Goal: Task Accomplishment & Management: Manage account settings

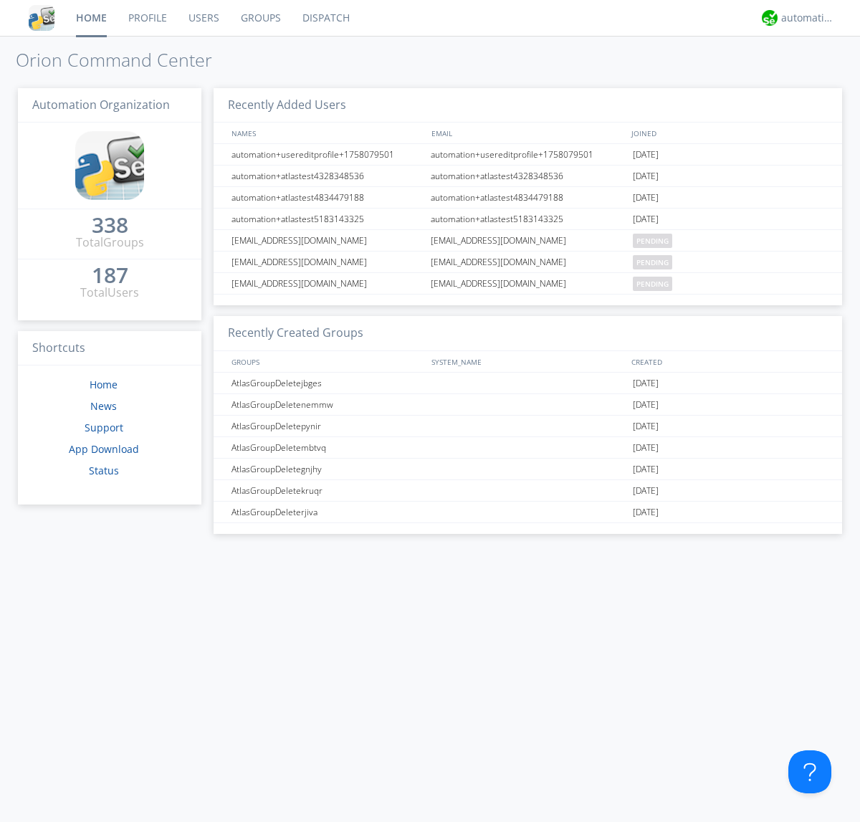
click at [203, 18] on link "Users" at bounding box center [204, 18] width 52 height 36
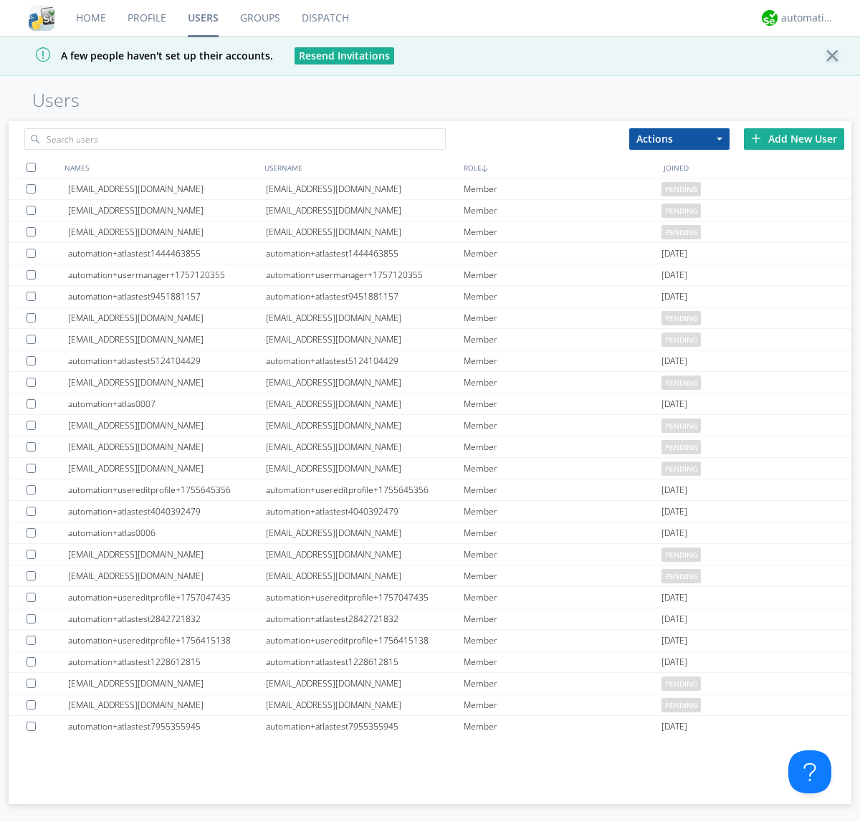
click at [794, 138] on div "Add New User" at bounding box center [794, 139] width 100 height 22
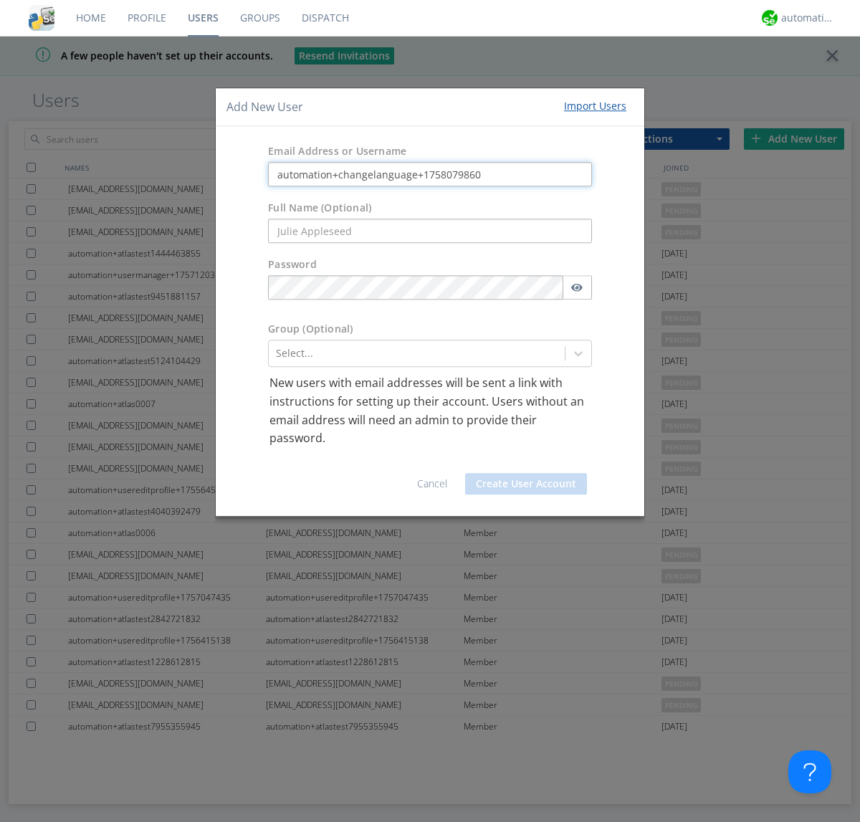
type input "automation+changelanguage+1758079860"
click at [526, 483] on button "Create User Account" at bounding box center [526, 484] width 122 height 22
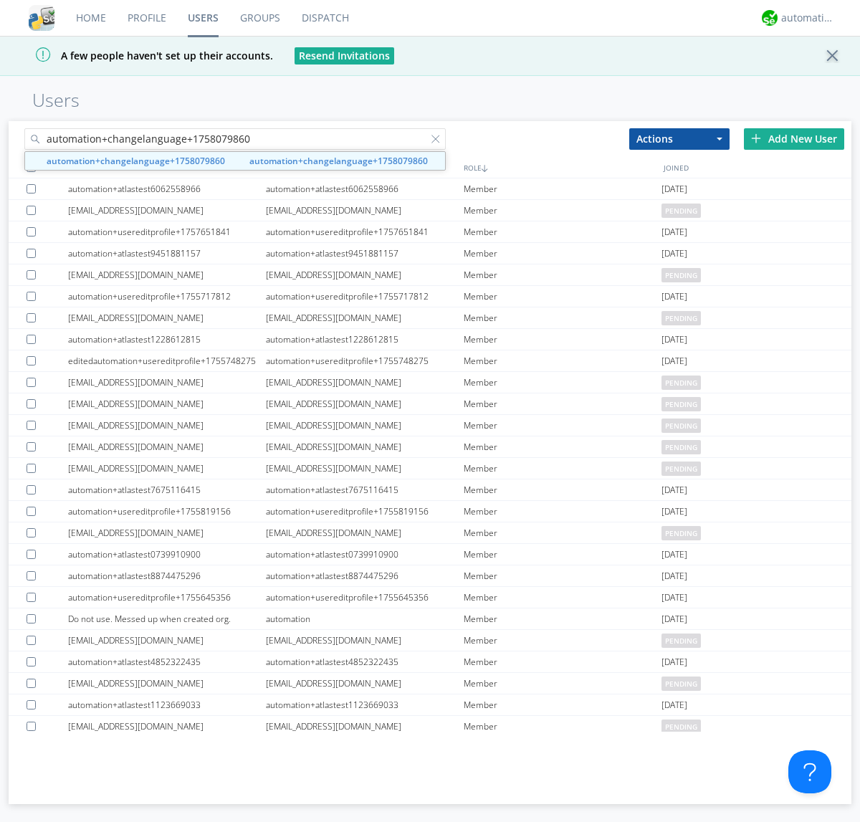
type input "automation+changelanguage+1758079860"
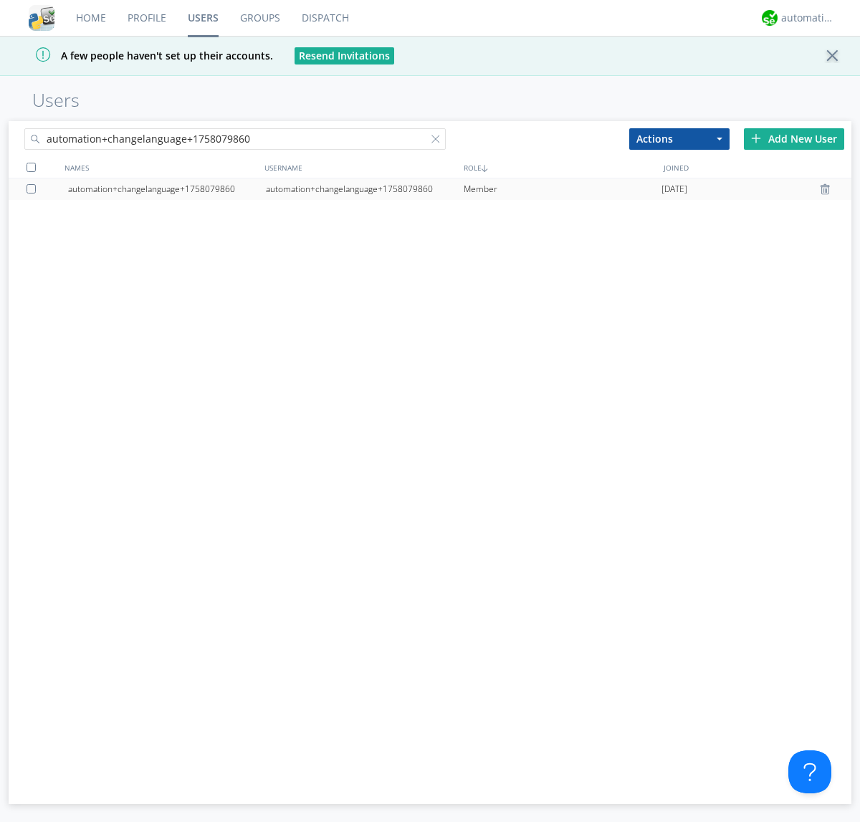
click at [364, 189] on div "automation+changelanguage+1758079860" at bounding box center [365, 190] width 198 height 22
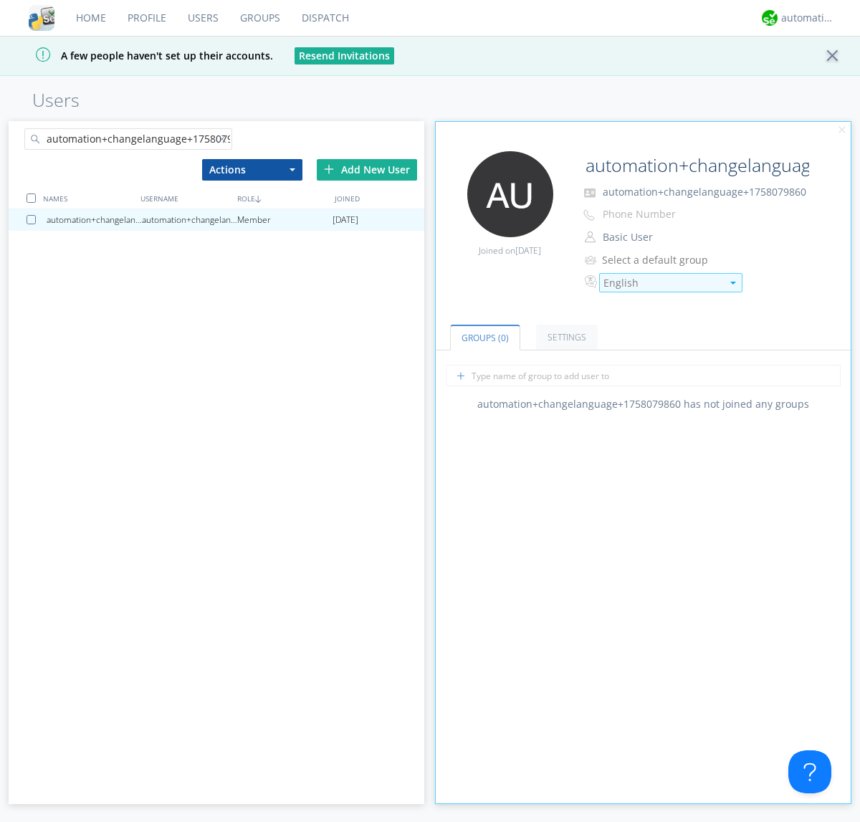
click at [663, 283] on div "English" at bounding box center [663, 283] width 118 height 14
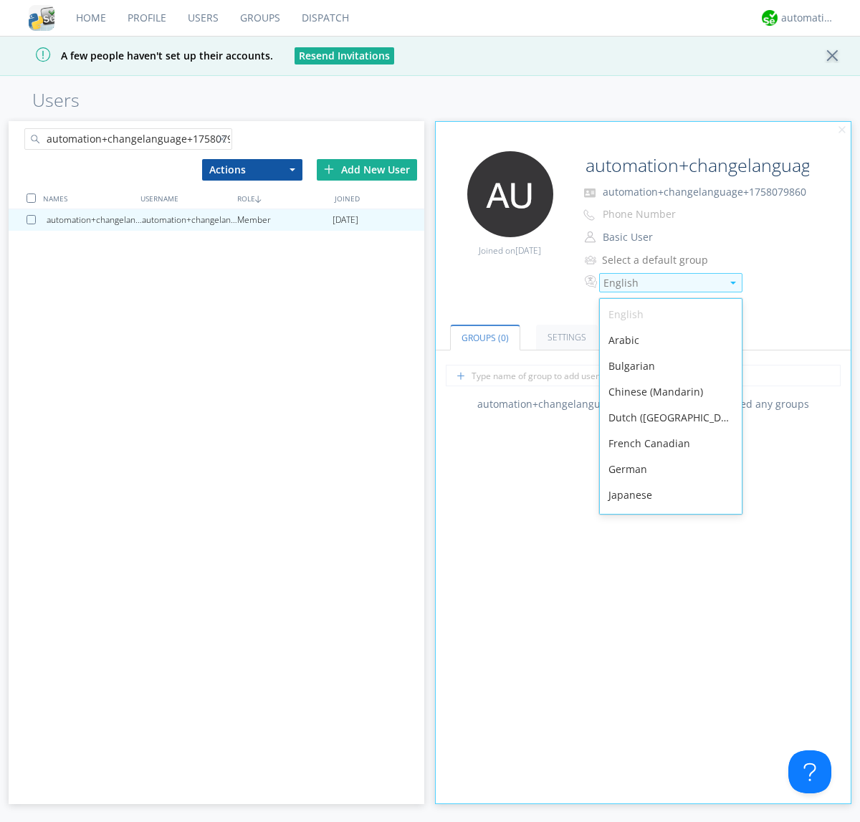
scroll to position [204, 0]
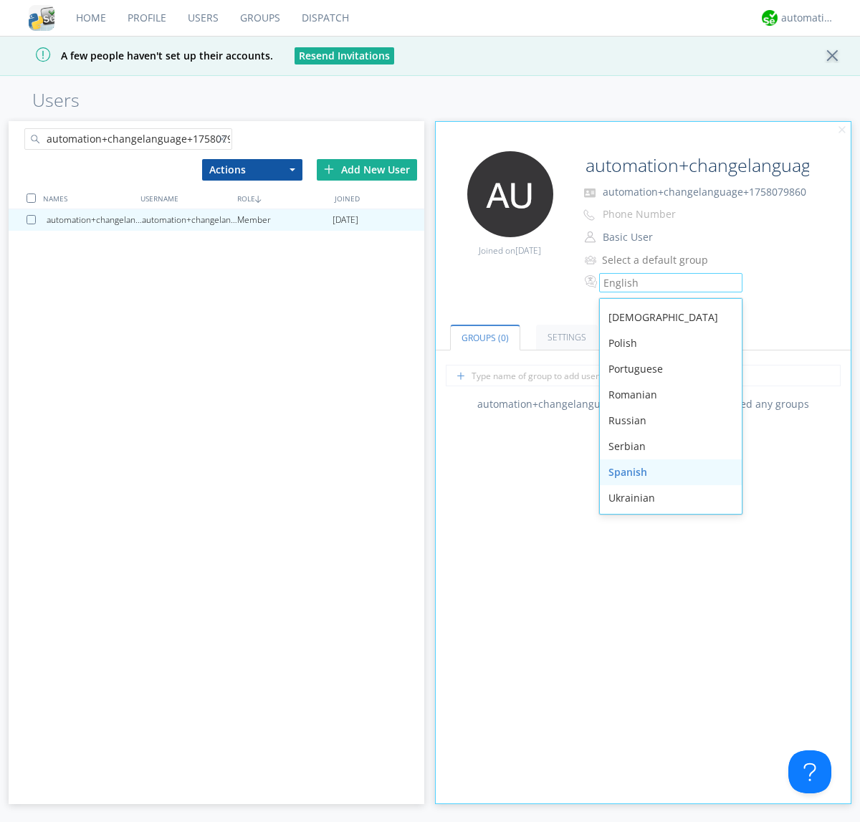
click at [668, 473] on div "Spanish" at bounding box center [671, 473] width 142 height 26
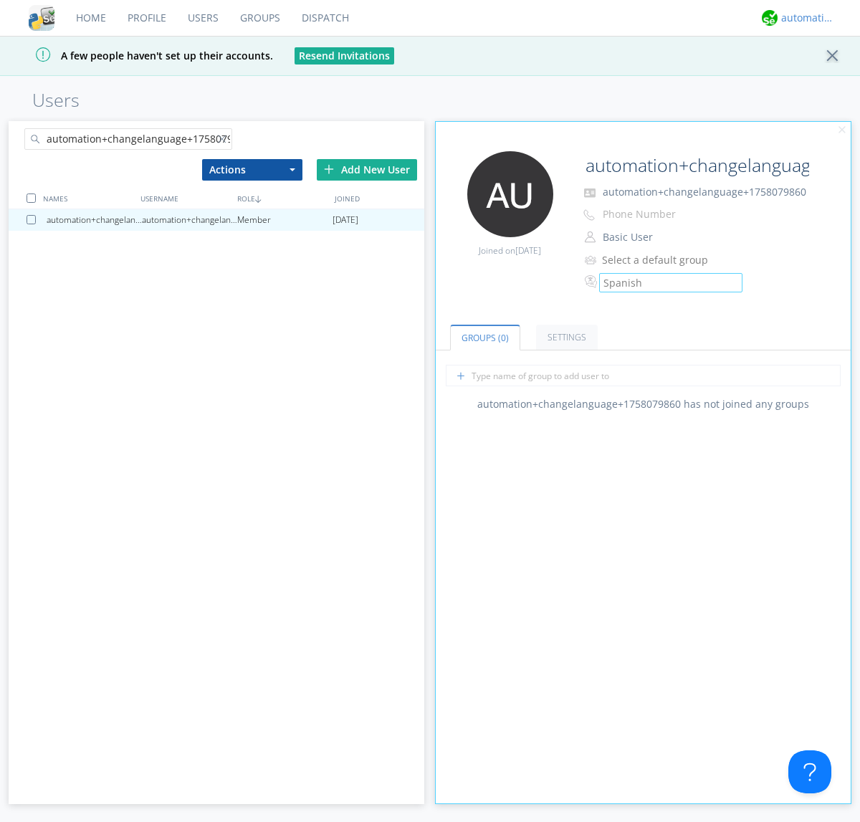
click at [805, 18] on div "automation+atlas" at bounding box center [809, 18] width 54 height 14
click at [815, 75] on div "Log Out" at bounding box center [816, 76] width 74 height 26
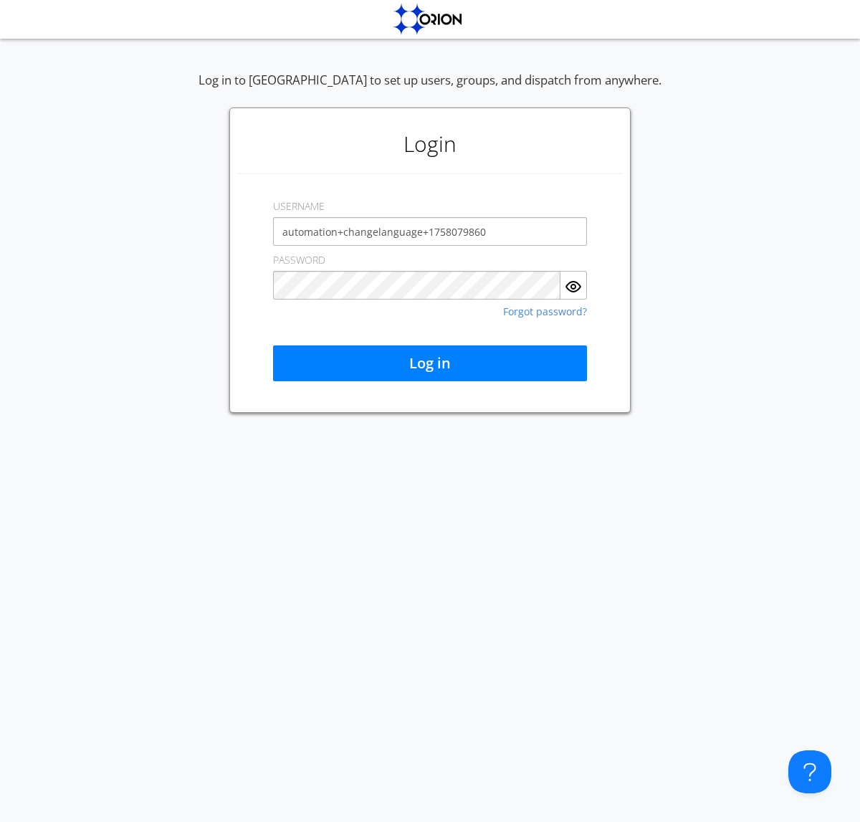
type input "automation+changelanguage+1758079860"
click at [430, 364] on button "Log in" at bounding box center [430, 364] width 314 height 36
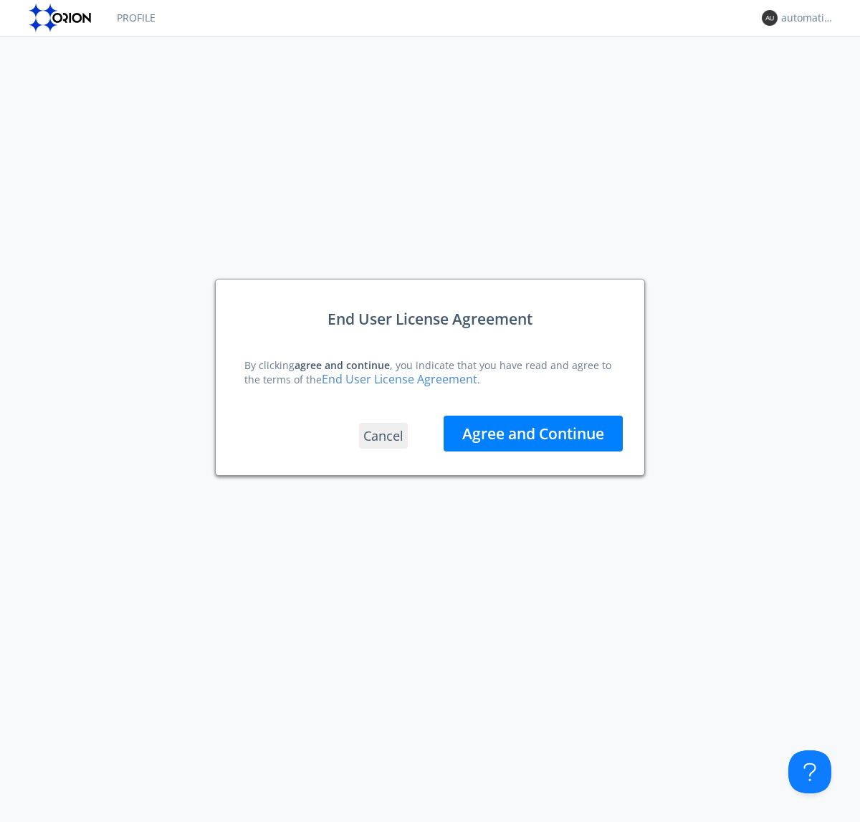
click at [533, 433] on button "Agree and Continue" at bounding box center [533, 434] width 179 height 36
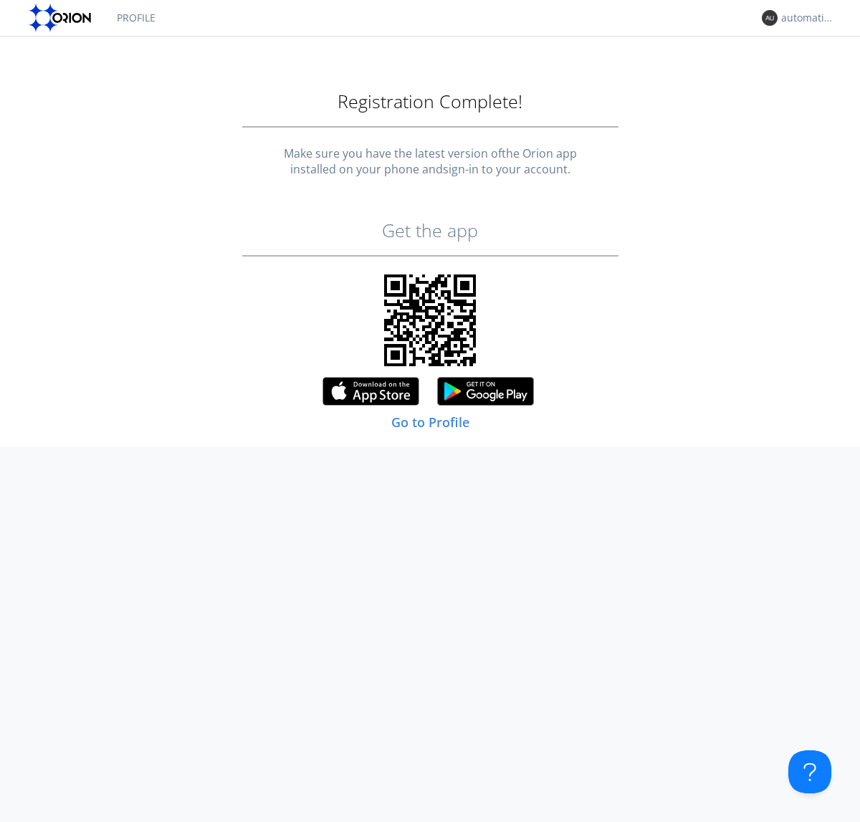
click at [136, 18] on link "Profile" at bounding box center [136, 18] width 60 height 36
click at [805, 18] on div "automation+changelanguage+1758079860" at bounding box center [809, 18] width 54 height 14
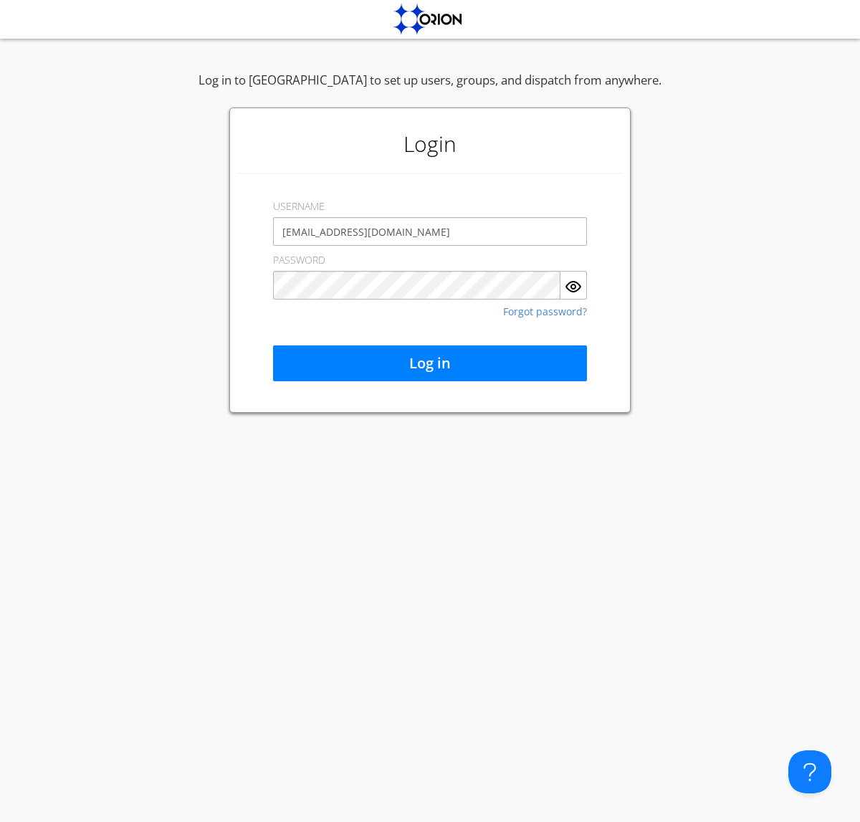
type input "[EMAIL_ADDRESS][DOMAIN_NAME]"
click at [430, 364] on button "Log in" at bounding box center [430, 364] width 314 height 36
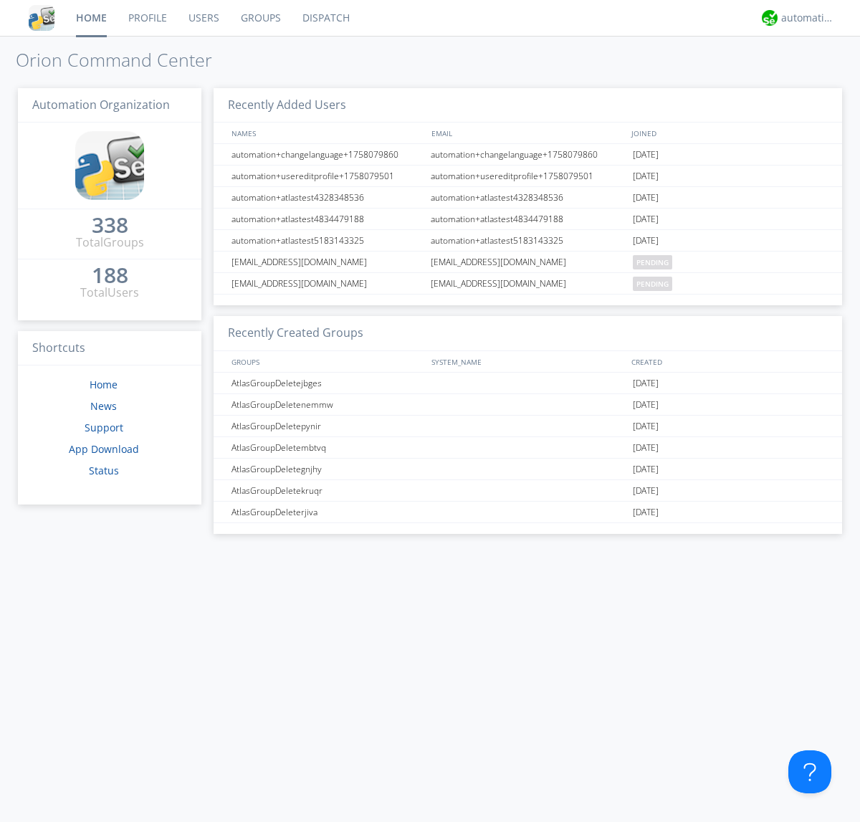
click at [203, 18] on link "Users" at bounding box center [204, 18] width 52 height 36
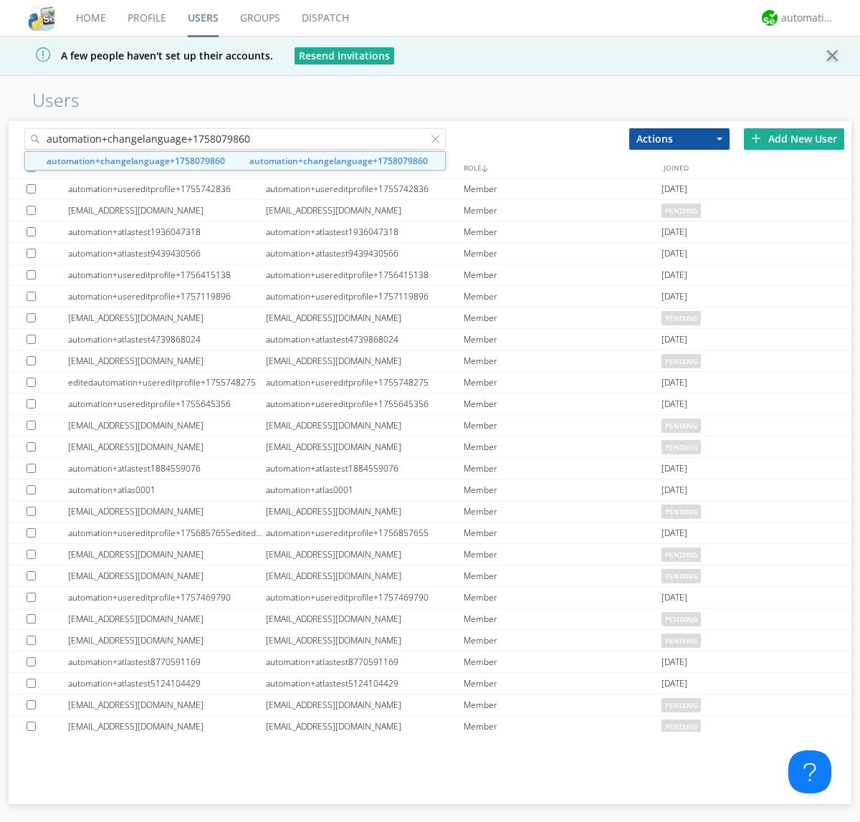
type input "automation+changelanguage+1758079860"
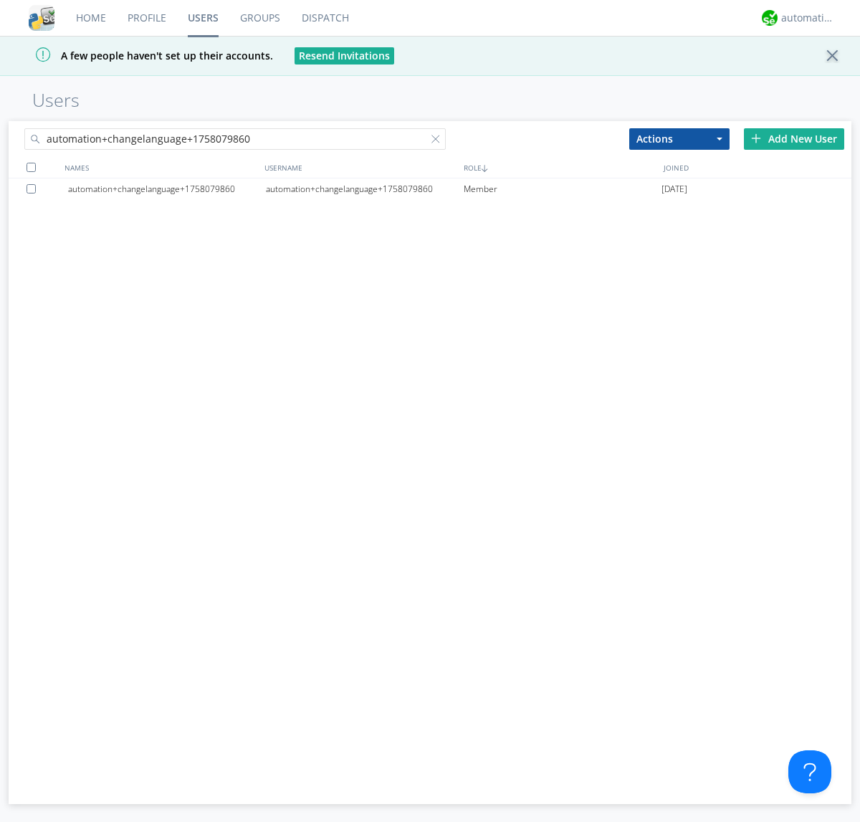
click at [34, 189] on div at bounding box center [34, 188] width 14 height 9
click at [680, 138] on button "Actions" at bounding box center [680, 139] width 100 height 22
click at [0, 0] on link "Delete User" at bounding box center [0, 0] width 0 height 0
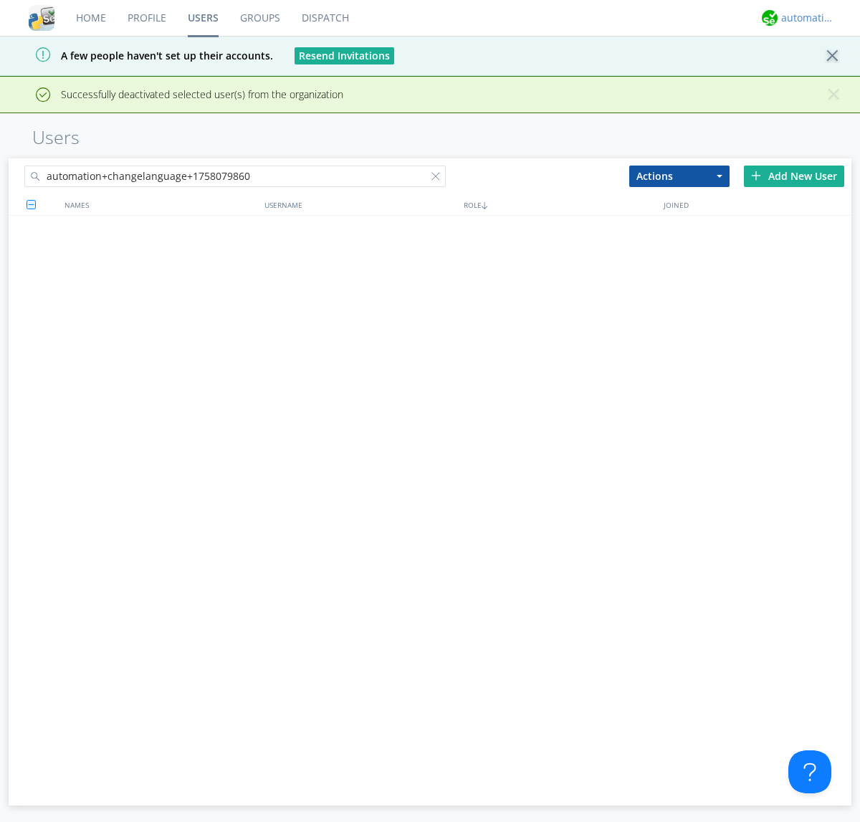
click at [805, 18] on div "automation+atlas" at bounding box center [809, 18] width 54 height 14
